Goal: Check status: Check status

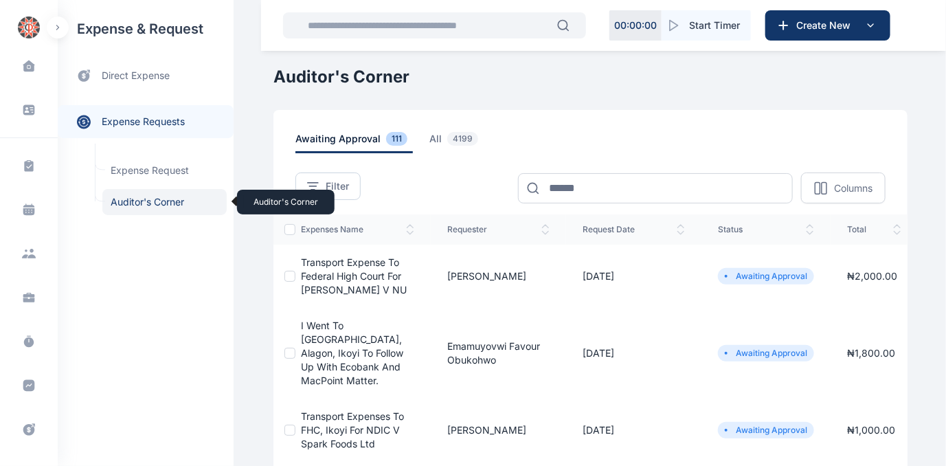
click at [129, 199] on span "Auditor's Corner Auditor's Corner" at bounding box center [164, 202] width 124 height 26
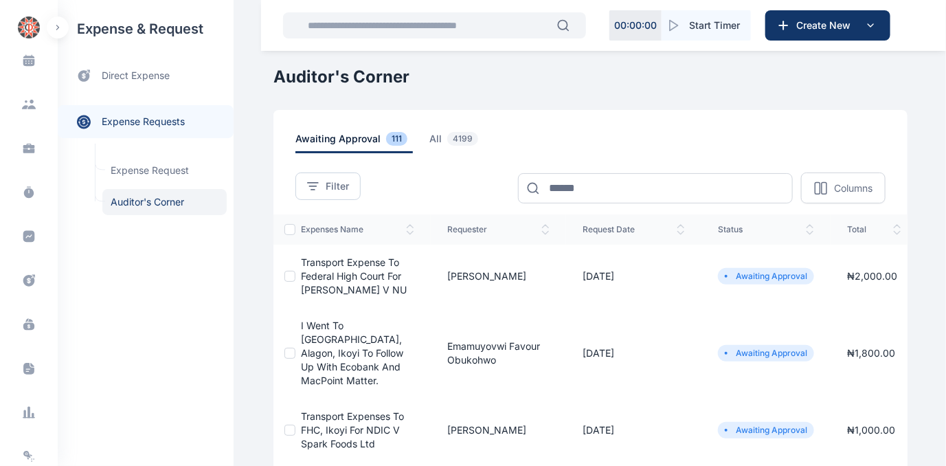
scroll to position [282, 0]
click at [26, 191] on icon at bounding box center [28, 194] width 11 height 8
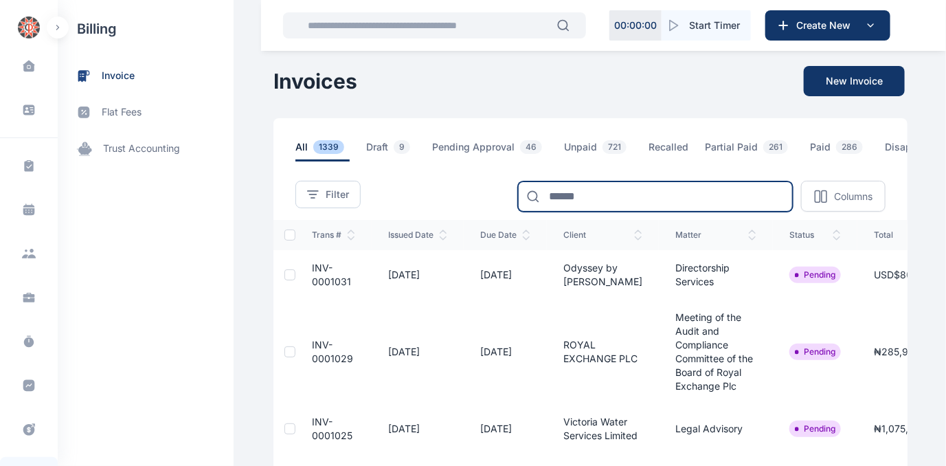
click at [551, 192] on input at bounding box center [655, 196] width 275 height 30
type input "******"
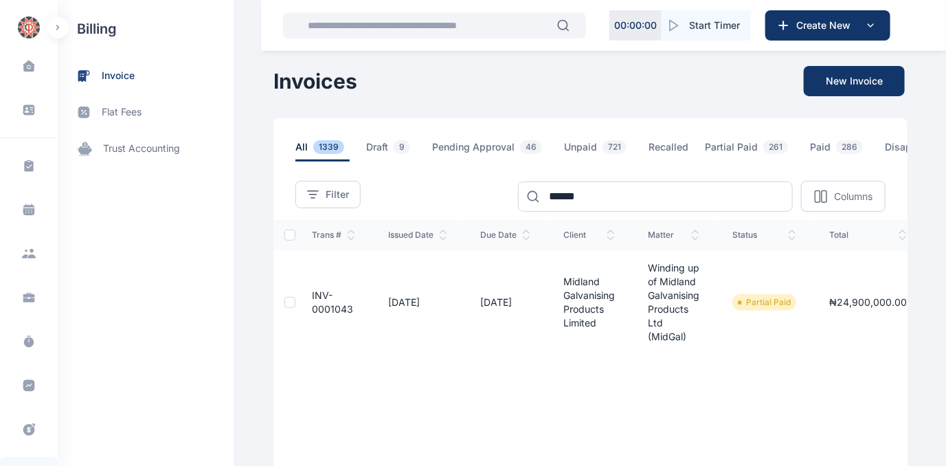
click at [312, 300] on span "INV-0001043" at bounding box center [332, 301] width 41 height 25
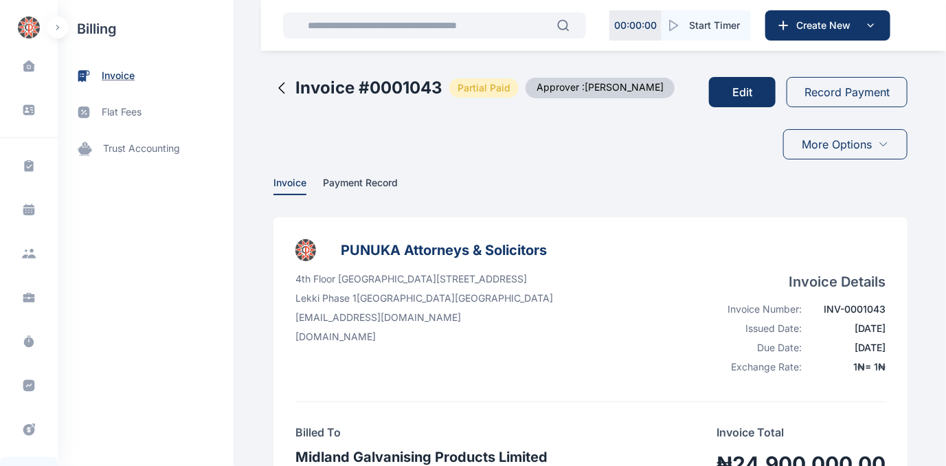
click at [118, 74] on span "invoice" at bounding box center [118, 76] width 33 height 14
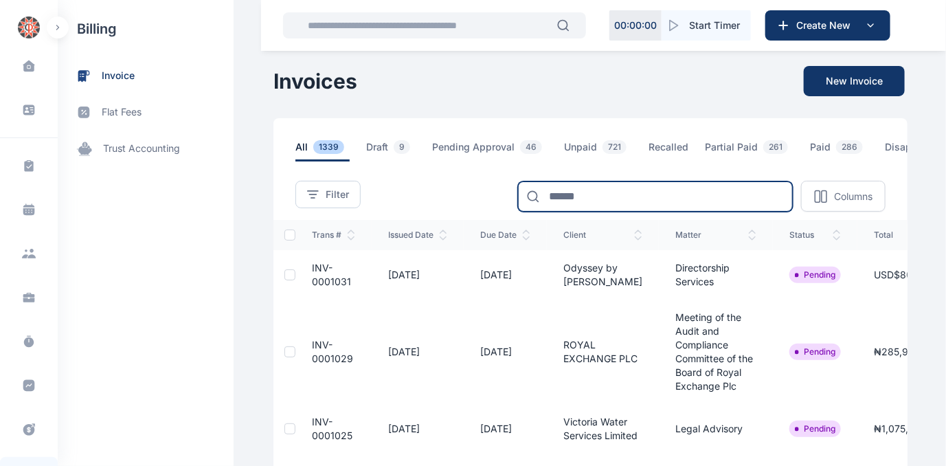
click at [598, 199] on input at bounding box center [655, 196] width 275 height 30
type input "******"
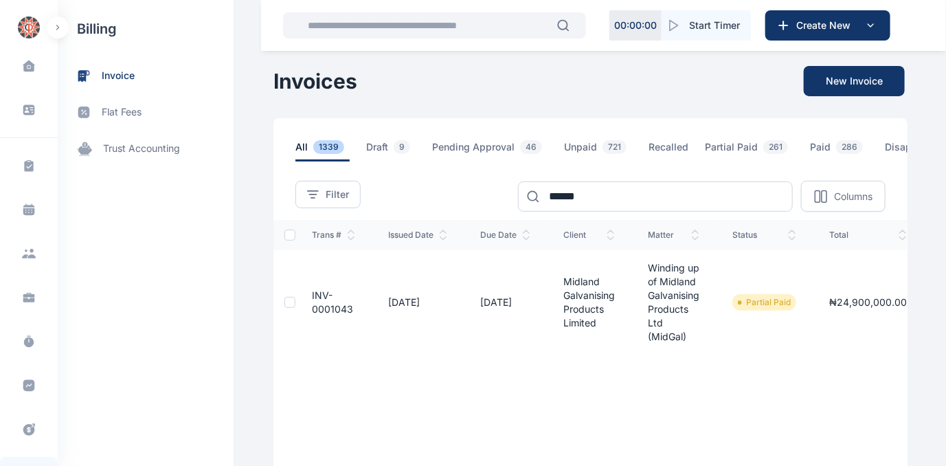
click at [319, 312] on span "INV-0001043" at bounding box center [332, 301] width 41 height 25
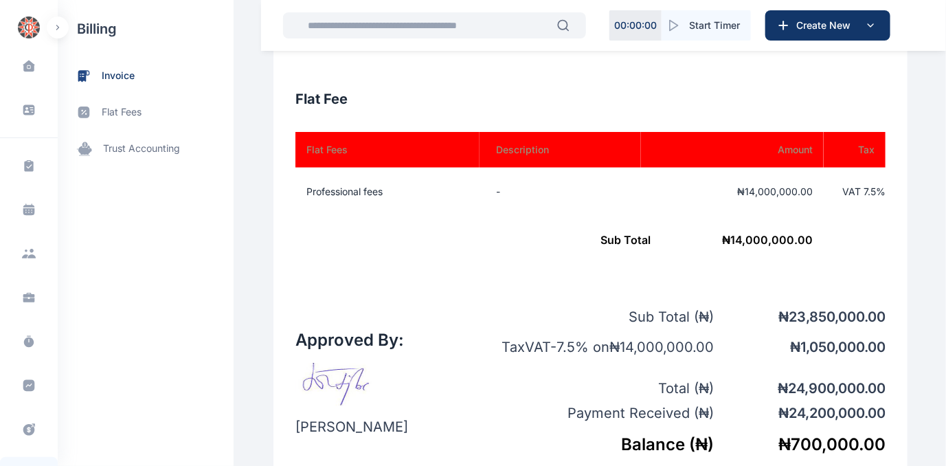
scroll to position [811, 0]
